Goal: Task Accomplishment & Management: Use online tool/utility

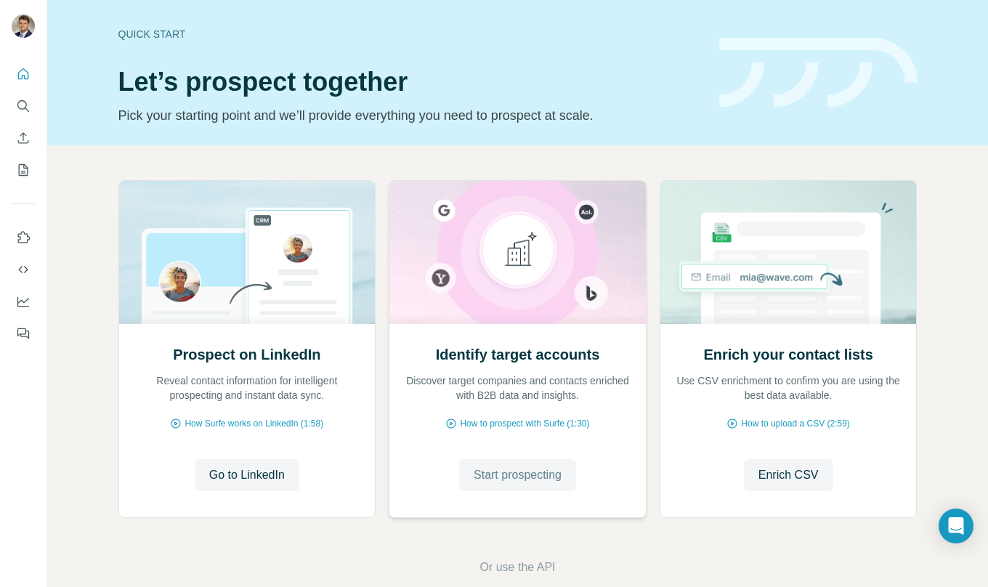
click at [526, 470] on span "Start prospecting" at bounding box center [518, 475] width 88 height 17
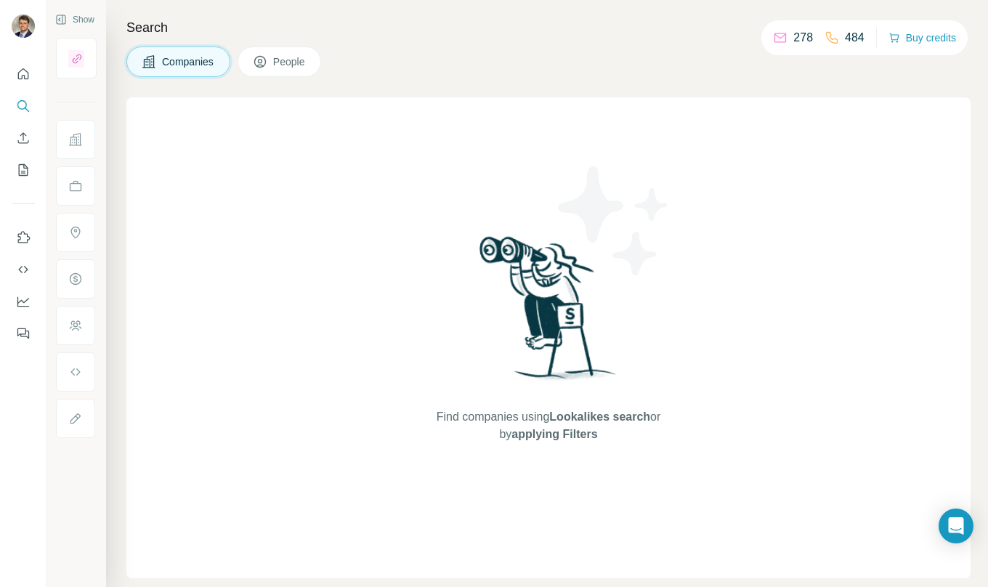
click at [565, 41] on div "Search Companies People Find companies using Lookalikes search or by applying F…" at bounding box center [547, 293] width 882 height 587
